Goal: Task Accomplishment & Management: Use online tool/utility

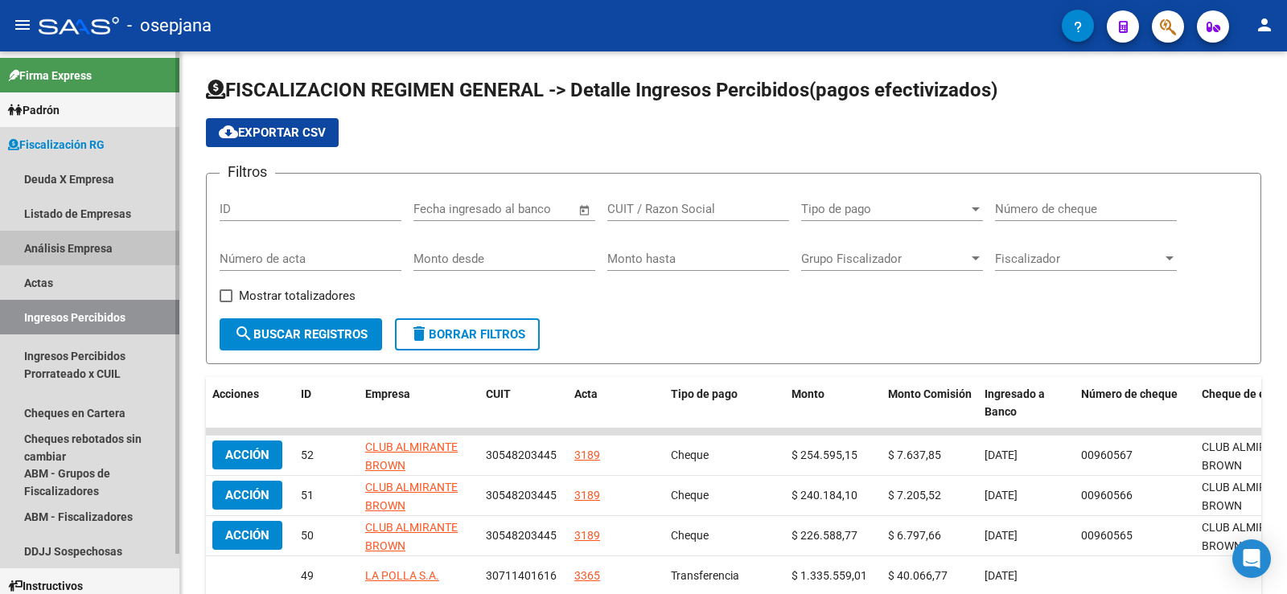
click at [69, 244] on link "Análisis Empresa" at bounding box center [89, 248] width 179 height 35
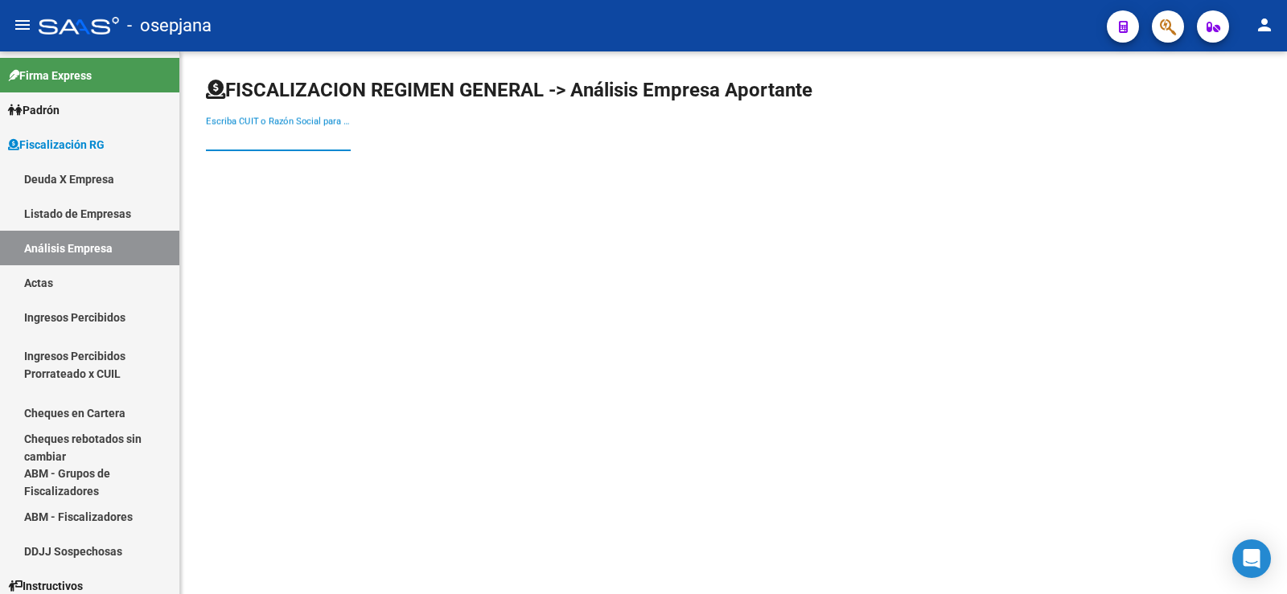
click at [273, 140] on input "Escriba CUIT o Razón Social para buscar" at bounding box center [278, 138] width 145 height 14
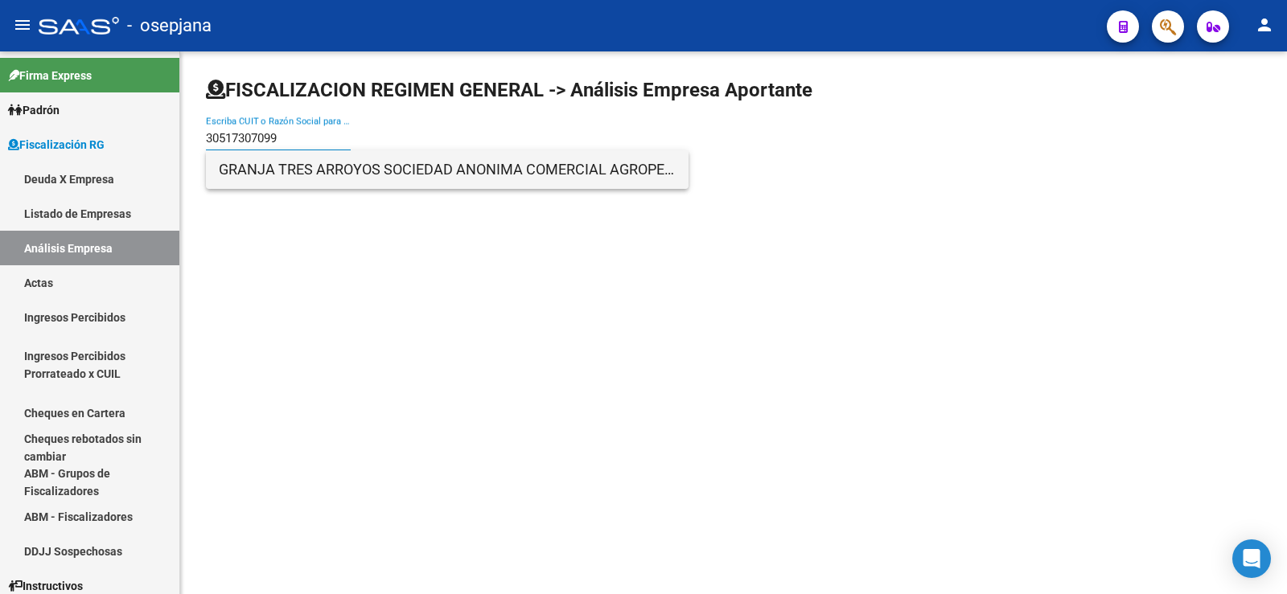
type input "30517307099"
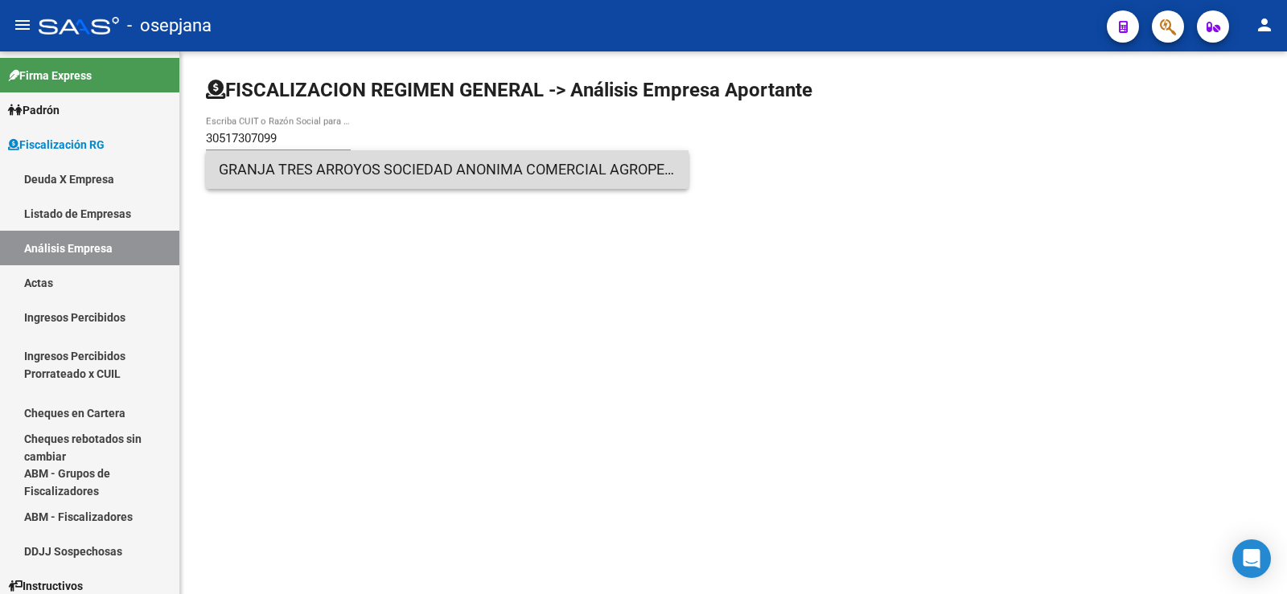
click at [346, 174] on span "GRANJA TRES ARROYOS SOCIEDAD ANONIMA COMERCIAL AGROPECUARIA FIN E INDUSTRIAL" at bounding box center [447, 169] width 457 height 39
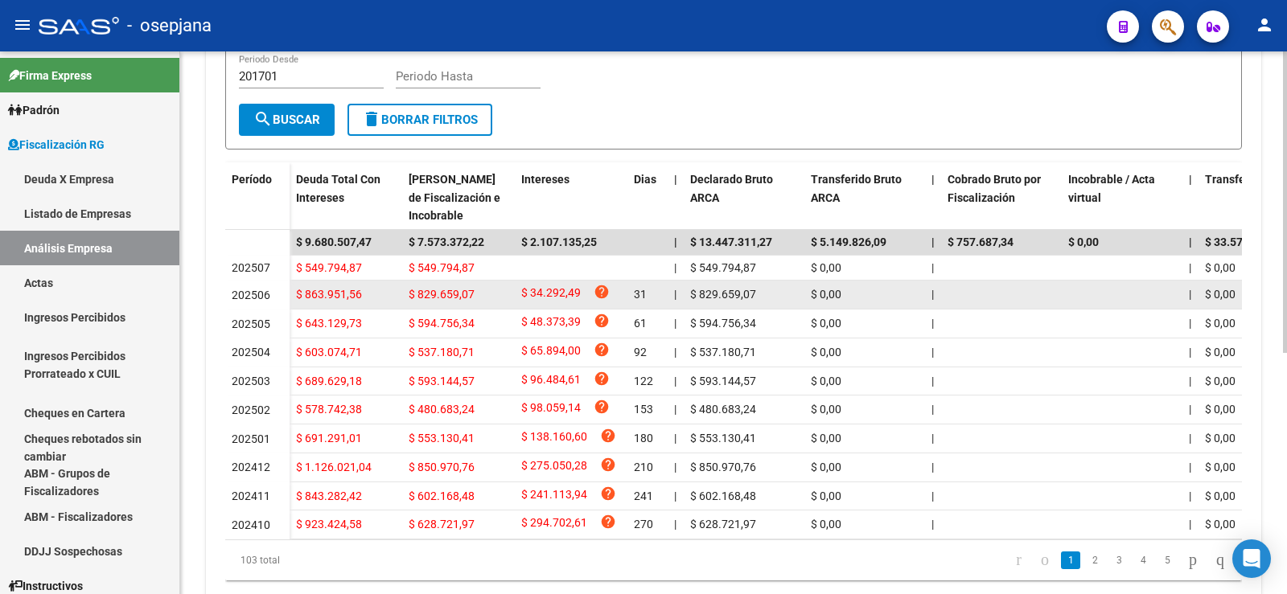
scroll to position [402, 0]
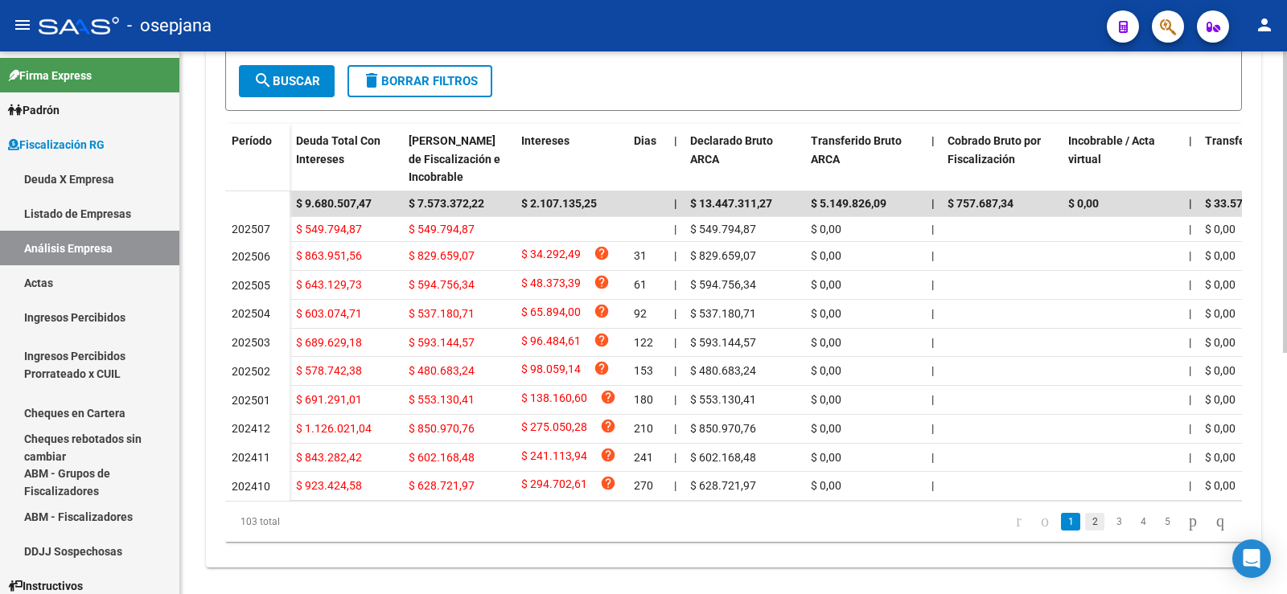
click at [1085, 531] on link "2" at bounding box center [1094, 522] width 19 height 18
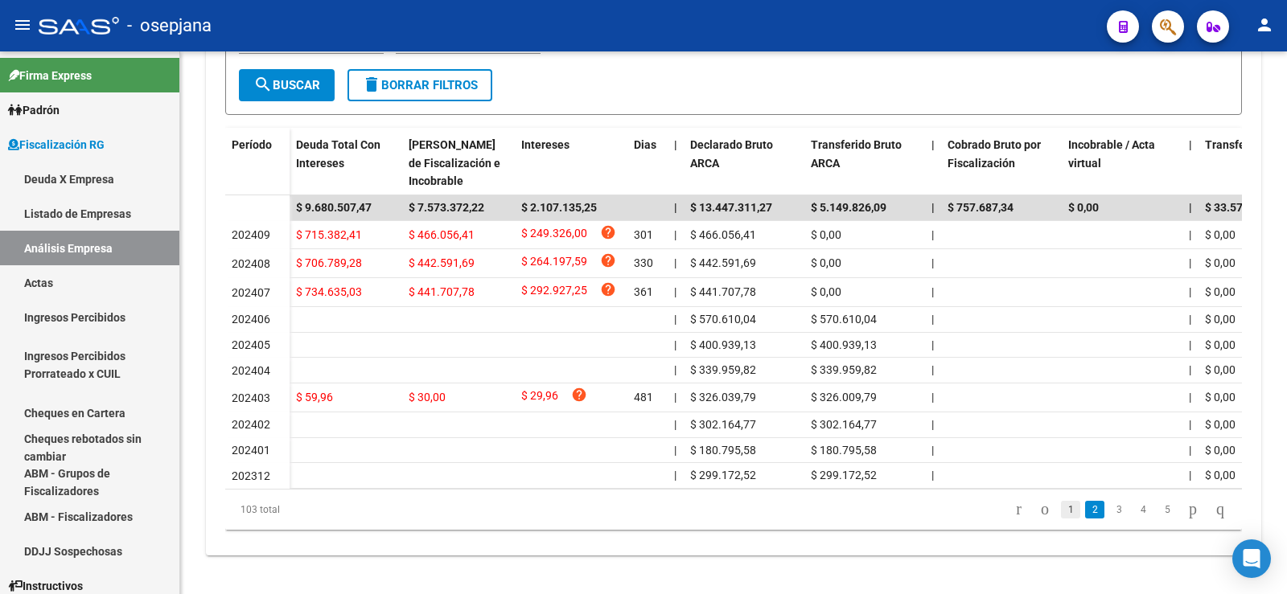
click at [1061, 519] on link "1" at bounding box center [1070, 510] width 19 height 18
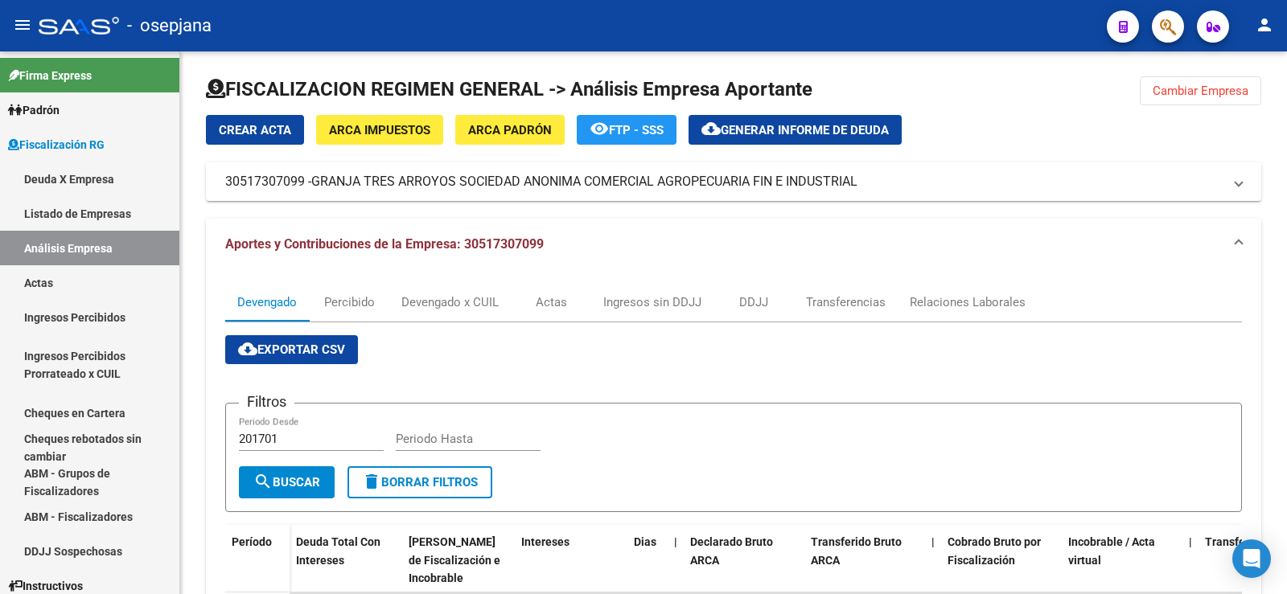
scroll to position [0, 0]
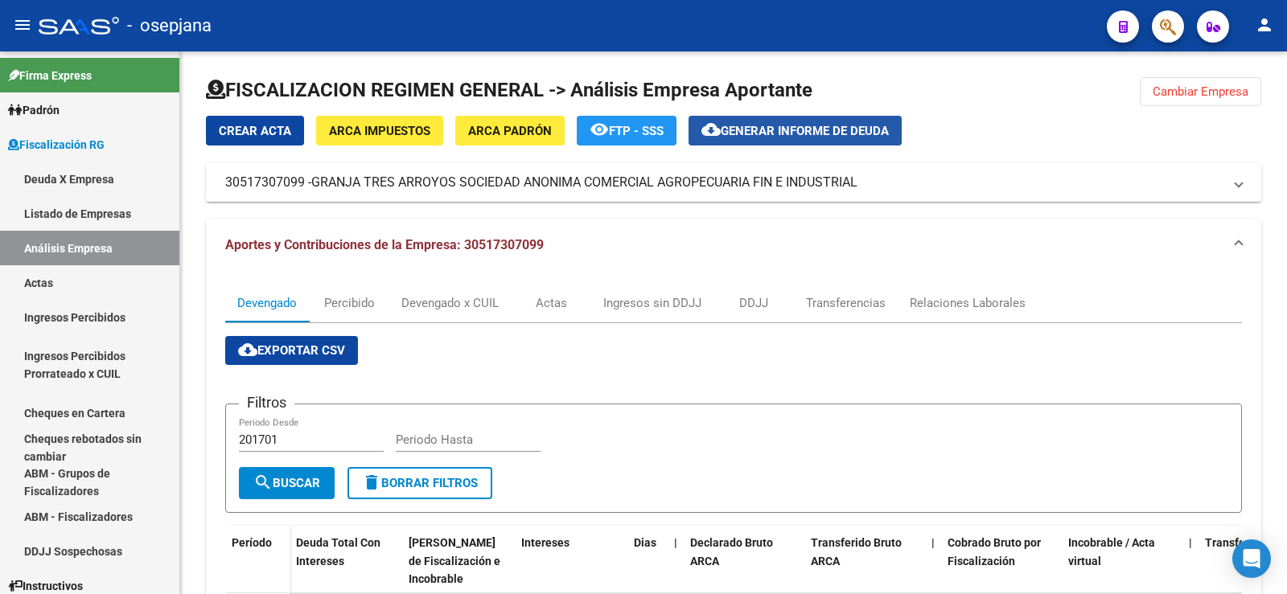
click at [782, 124] on span "Generar informe de deuda" at bounding box center [804, 131] width 168 height 14
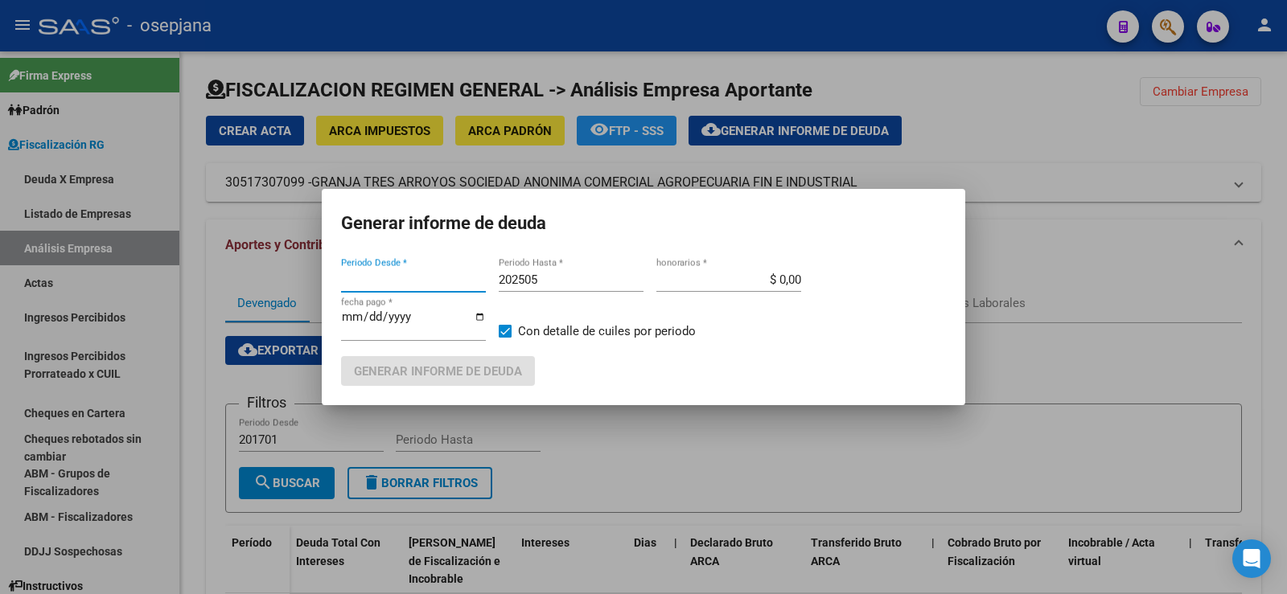
type input "202312"
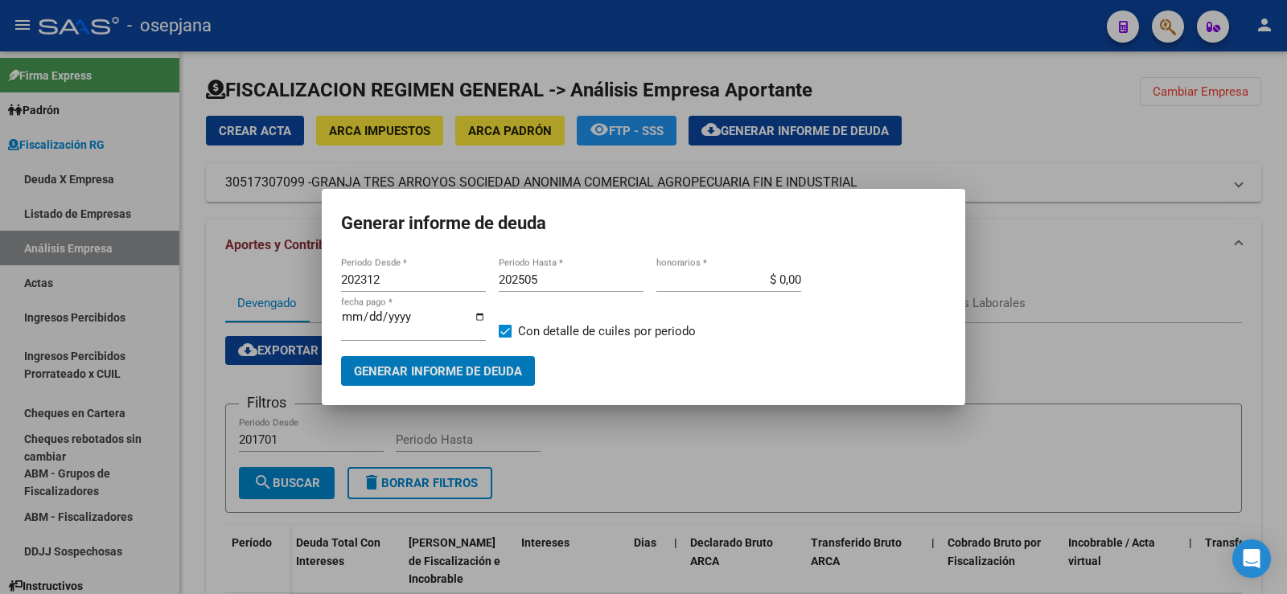
click at [538, 281] on input "202505" at bounding box center [571, 280] width 145 height 14
type input "202507"
click at [788, 277] on input "$ 0,00" at bounding box center [728, 280] width 145 height 14
click at [788, 279] on input "$ 0,00" at bounding box center [728, 280] width 145 height 14
type input "$ 10,00"
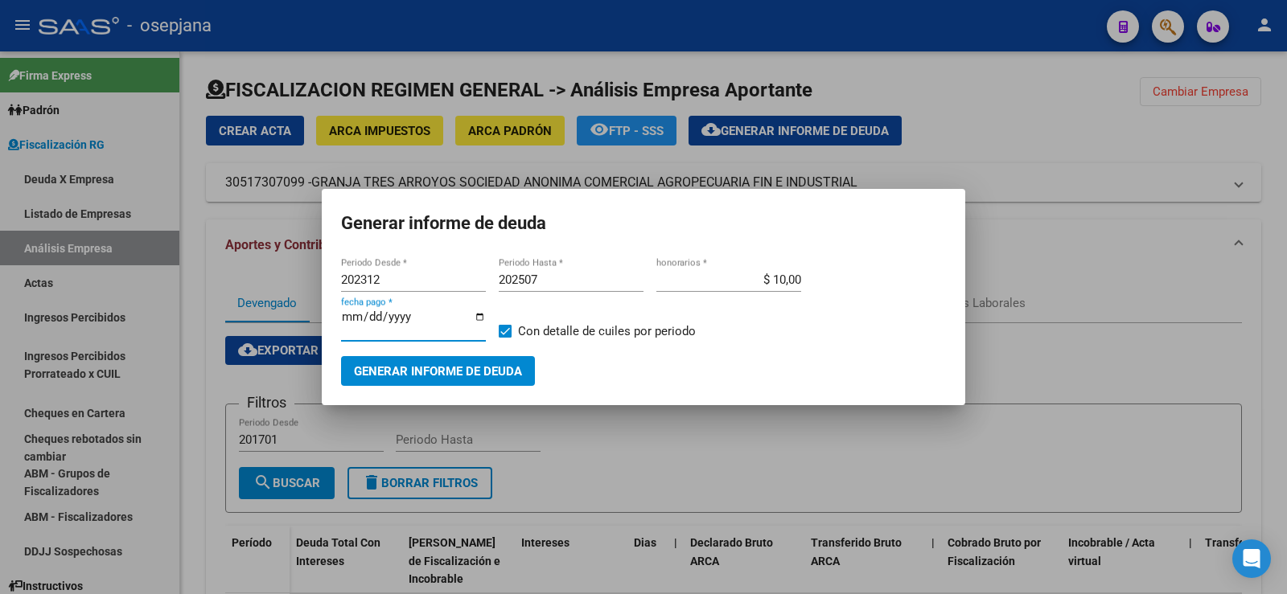
click at [368, 320] on input "[DATE]" at bounding box center [413, 323] width 145 height 26
type input "[DATE]"
click at [430, 369] on span "Generar informe de deuda" at bounding box center [438, 371] width 168 height 14
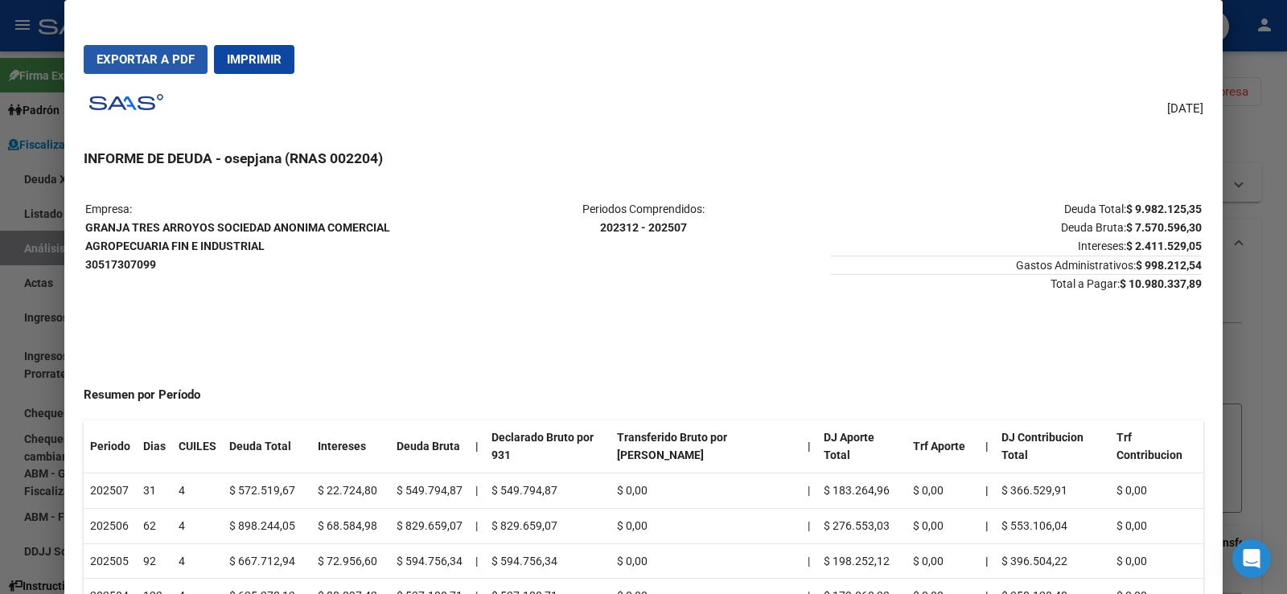
click at [157, 55] on span "Exportar a PDF" at bounding box center [145, 59] width 98 height 14
